Goal: Find contact information: Find contact information

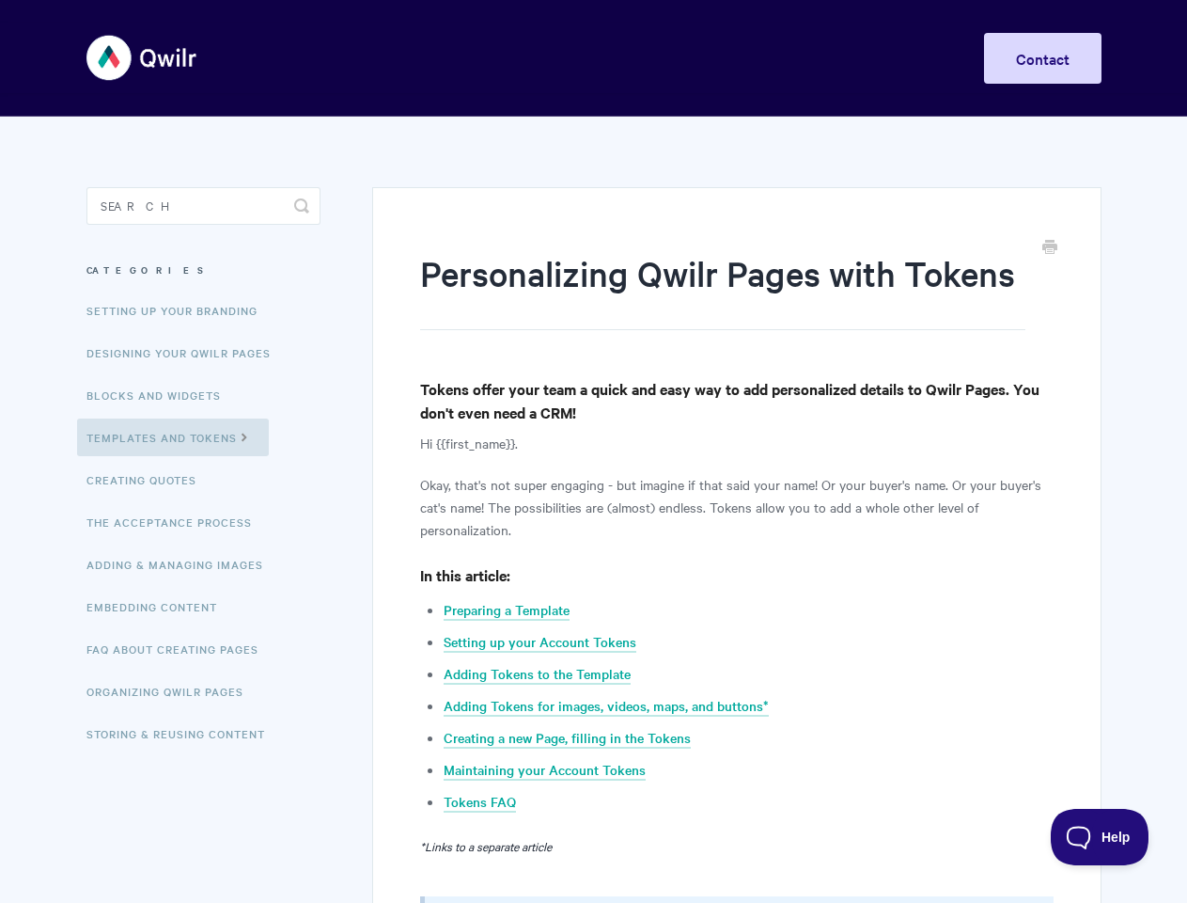
click at [1043, 58] on link "Contact" at bounding box center [1043, 58] width 118 height 51
click at [302, 206] on icon "submit" at bounding box center [301, 205] width 15 height 15
click at [1100, 837] on span "Help" at bounding box center [1100, 836] width 98 height 13
